Goal: Task Accomplishment & Management: Use online tool/utility

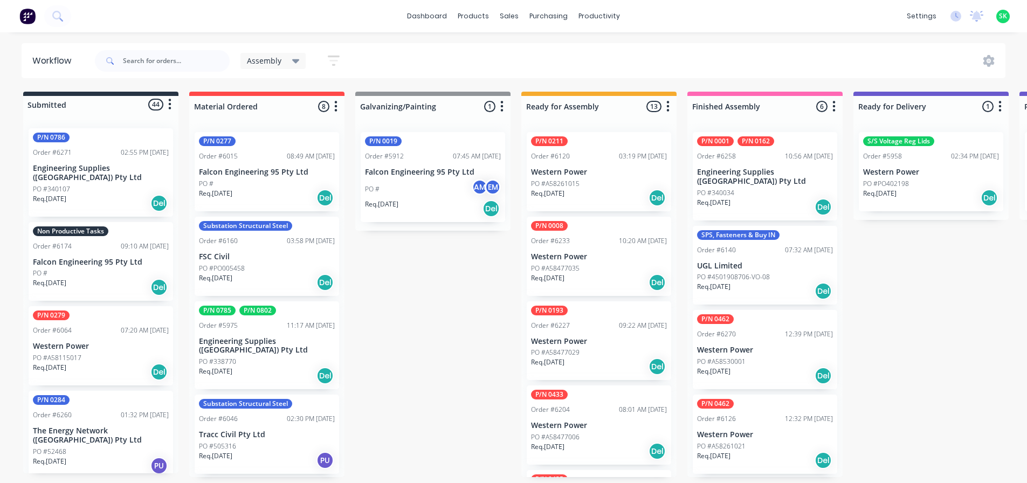
click at [121, 241] on div "09:10 AM [DATE]" at bounding box center [145, 246] width 48 height 10
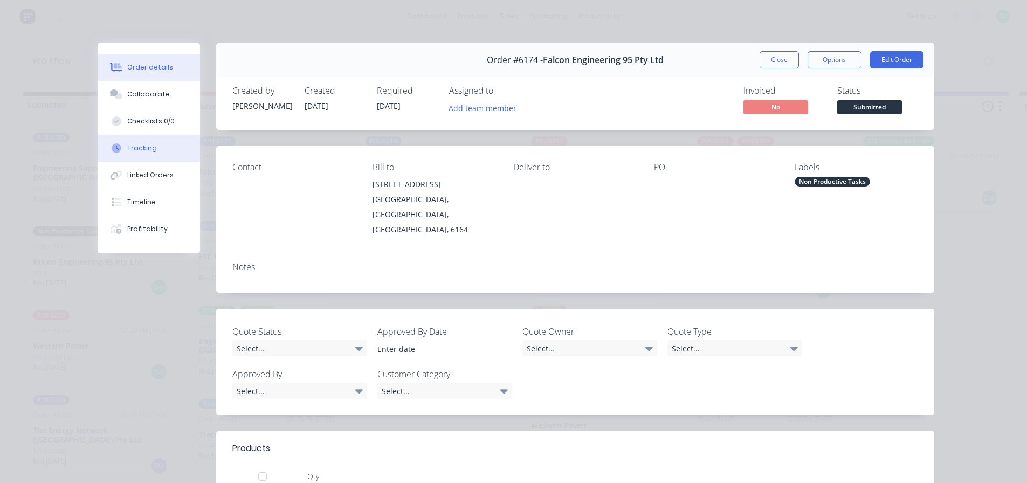
click at [135, 150] on div "Tracking" at bounding box center [142, 148] width 30 height 10
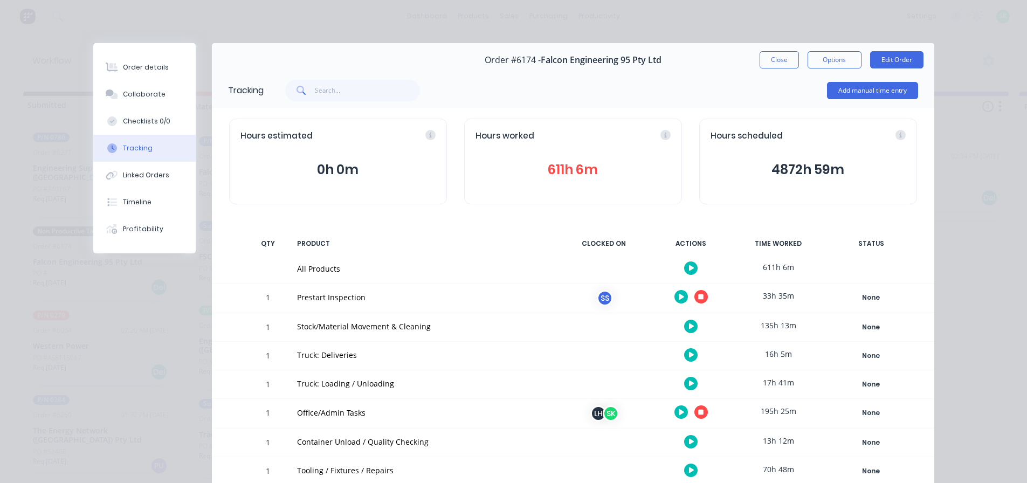
click at [700, 295] on button "button" at bounding box center [700, 296] width 13 height 13
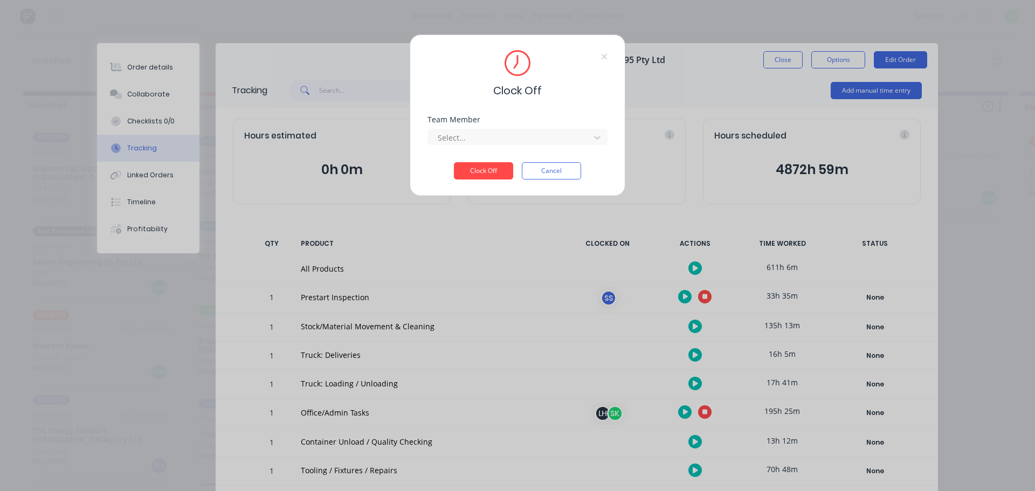
click at [557, 147] on div "Team Member Select..." at bounding box center [517, 139] width 180 height 46
click at [532, 158] on div "[PERSON_NAME]" at bounding box center [517, 161] width 180 height 20
click at [487, 166] on button "Clock Off" at bounding box center [483, 170] width 59 height 17
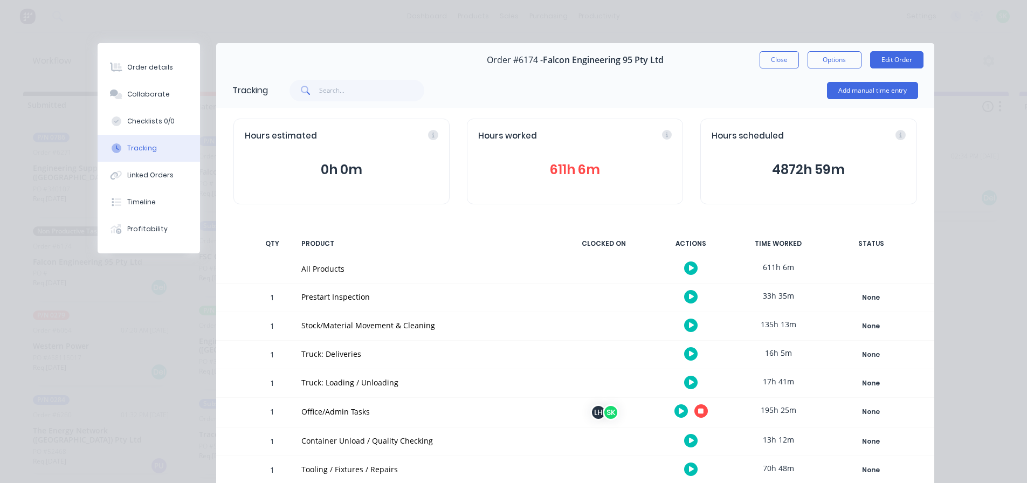
click at [685, 386] on button "button" at bounding box center [690, 382] width 13 height 13
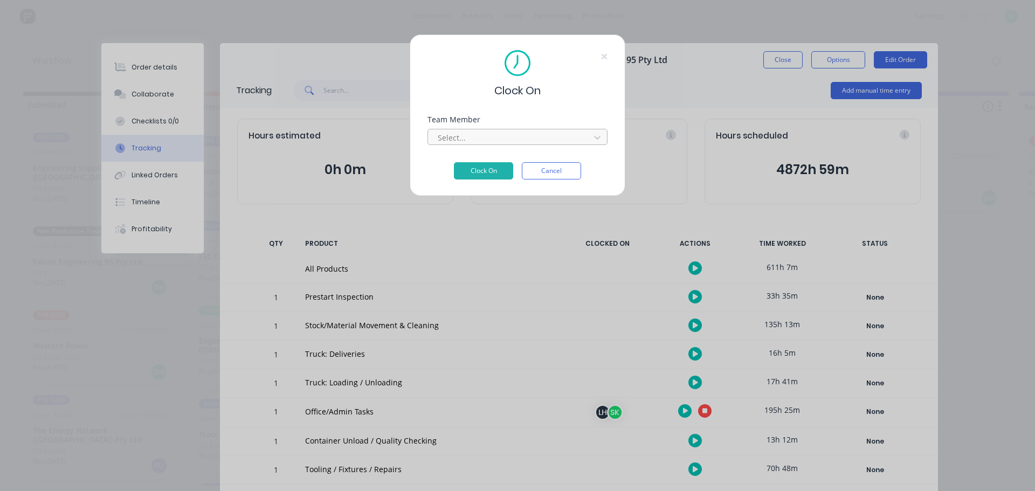
click at [534, 141] on div at bounding box center [511, 137] width 148 height 13
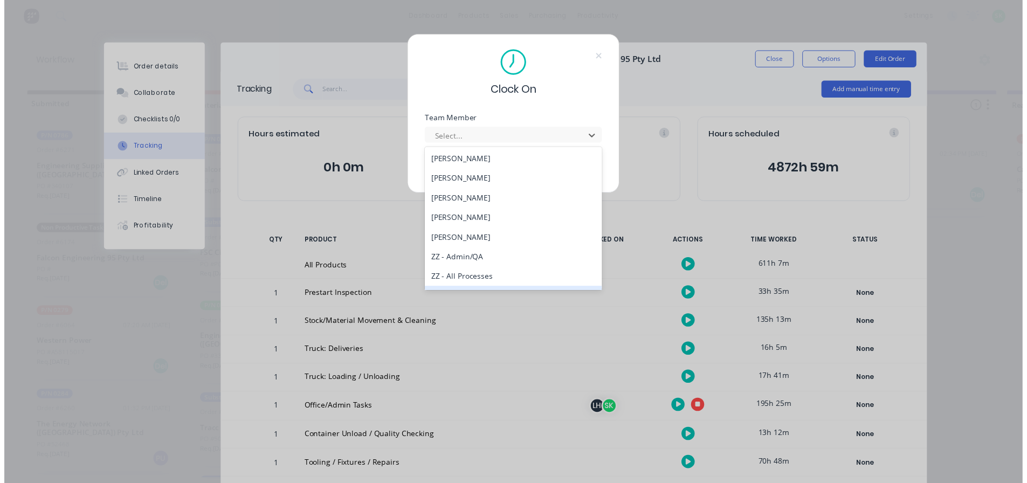
scroll to position [431, 0]
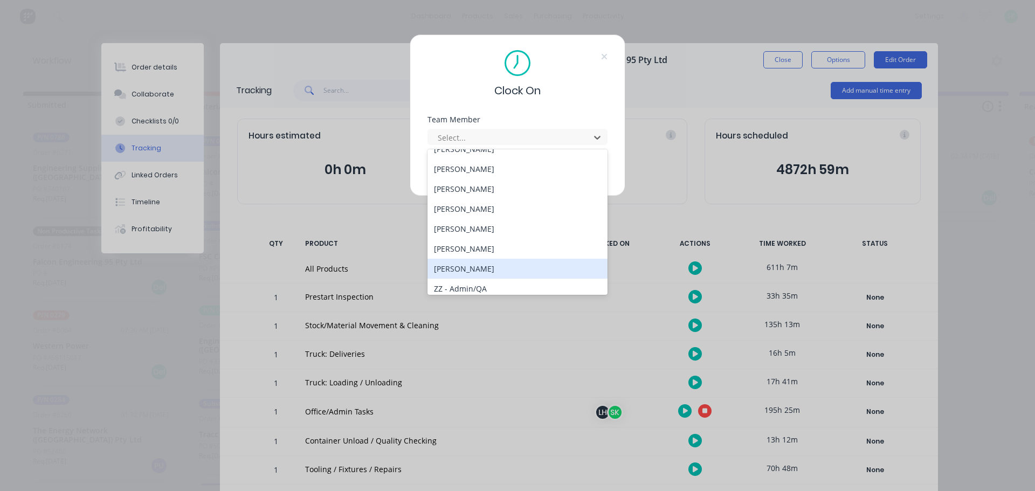
click at [486, 270] on div "[PERSON_NAME]" at bounding box center [517, 269] width 180 height 20
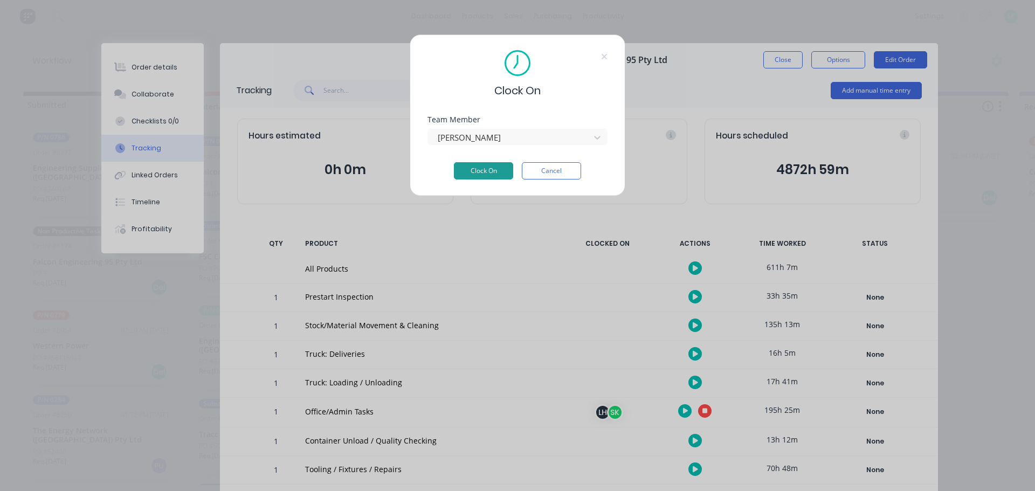
click at [496, 169] on button "Clock On" at bounding box center [483, 170] width 59 height 17
